Goal: Task Accomplishment & Management: Manage account settings

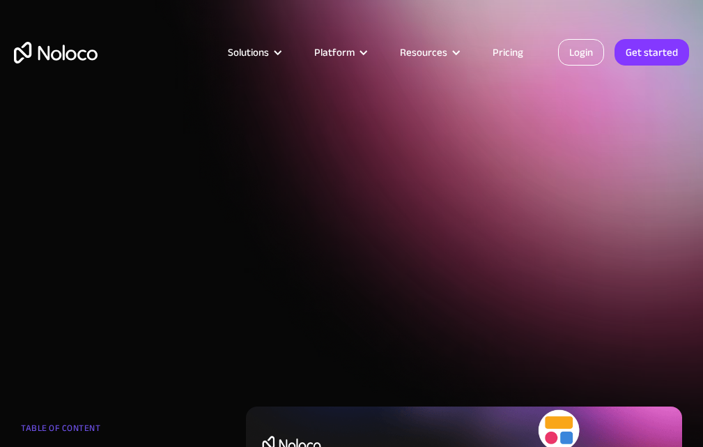
click at [588, 52] on link "Login" at bounding box center [581, 52] width 46 height 26
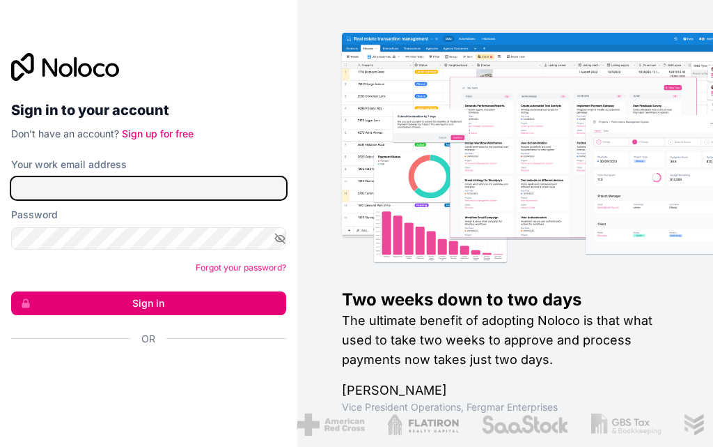
click at [148, 188] on input "Your work email address" at bounding box center [148, 188] width 275 height 22
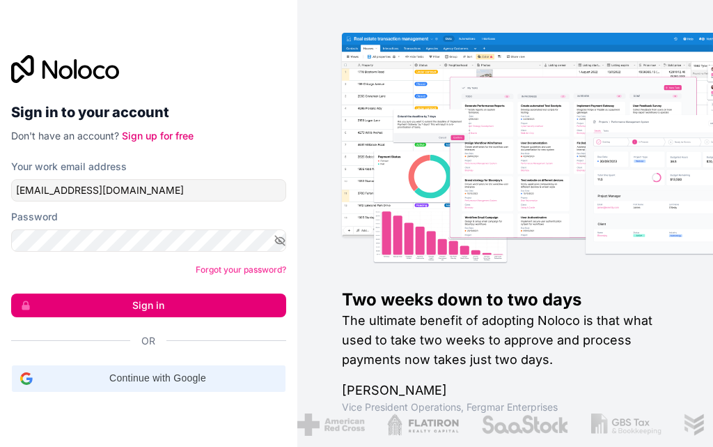
click at [151, 383] on span "Continue with Google" at bounding box center [157, 378] width 239 height 15
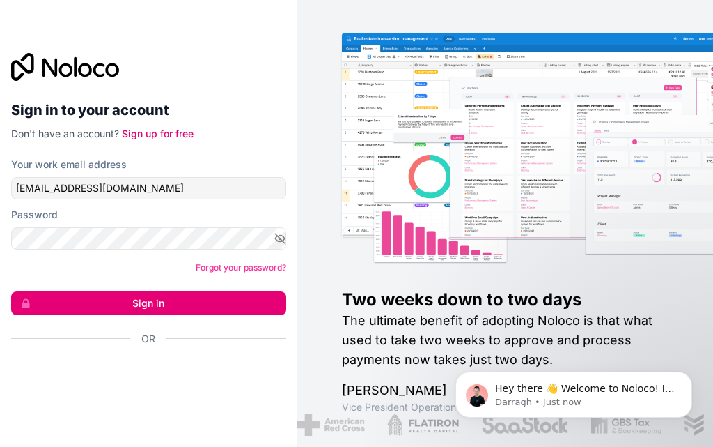
click at [144, 306] on button "Sign in" at bounding box center [148, 303] width 275 height 24
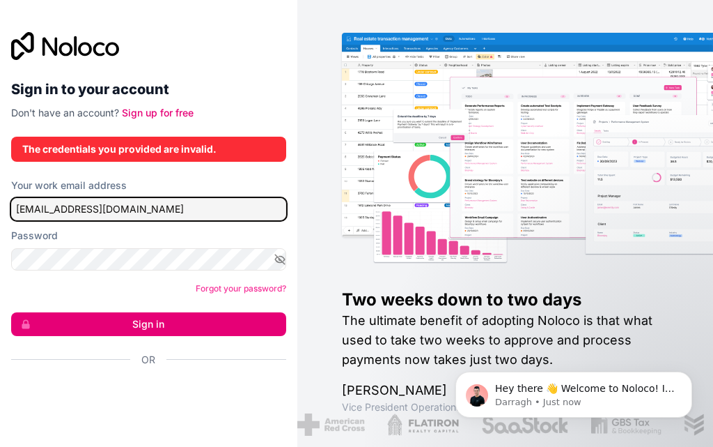
click at [24, 210] on input "Matthewolushola@gmail.com" at bounding box center [148, 209] width 275 height 22
click at [183, 214] on input "matthewolushola@gmail.com" at bounding box center [148, 209] width 275 height 22
type input "matthewolushola@gmail.com"
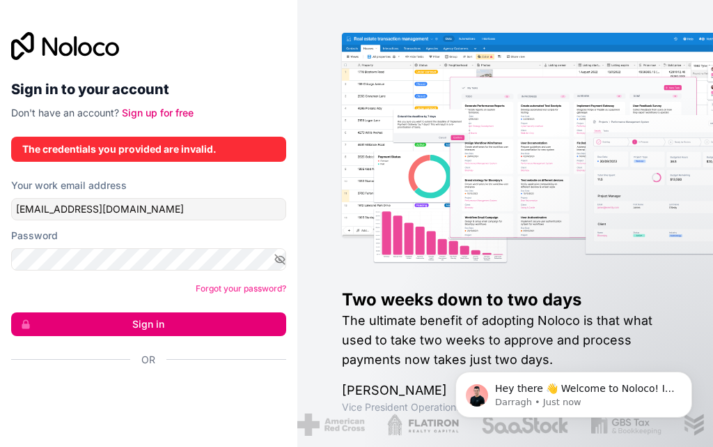
click at [160, 325] on button "Sign in" at bounding box center [148, 324] width 275 height 24
